Goal: Task Accomplishment & Management: Manage account settings

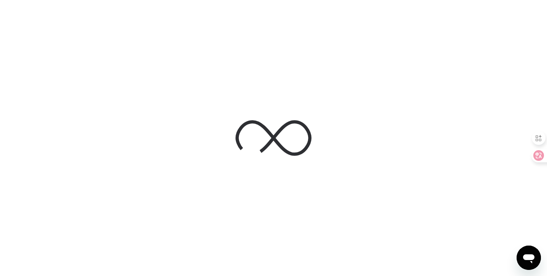
click at [387, 167] on div at bounding box center [273, 138] width 547 height 276
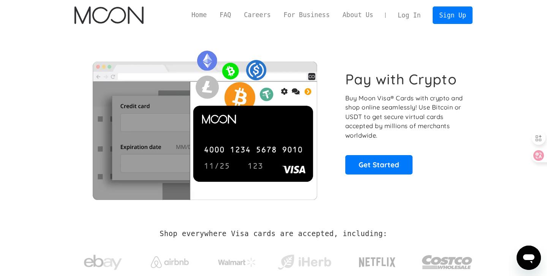
click at [411, 17] on link "Log In" at bounding box center [410, 15] width 36 height 17
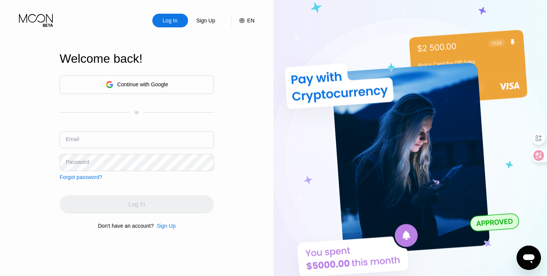
click at [128, 140] on input "text" at bounding box center [137, 139] width 154 height 17
click at [129, 85] on div "Continue with Google" at bounding box center [142, 84] width 51 height 6
